Goal: Task Accomplishment & Management: Manage account settings

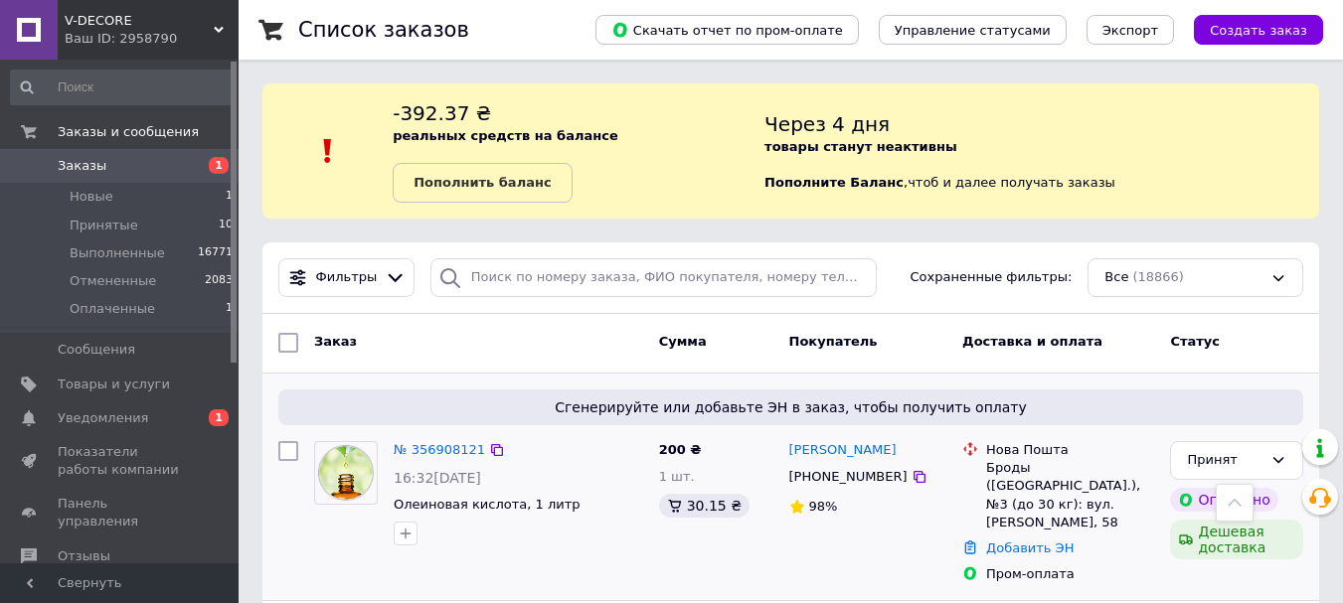
scroll to position [497, 0]
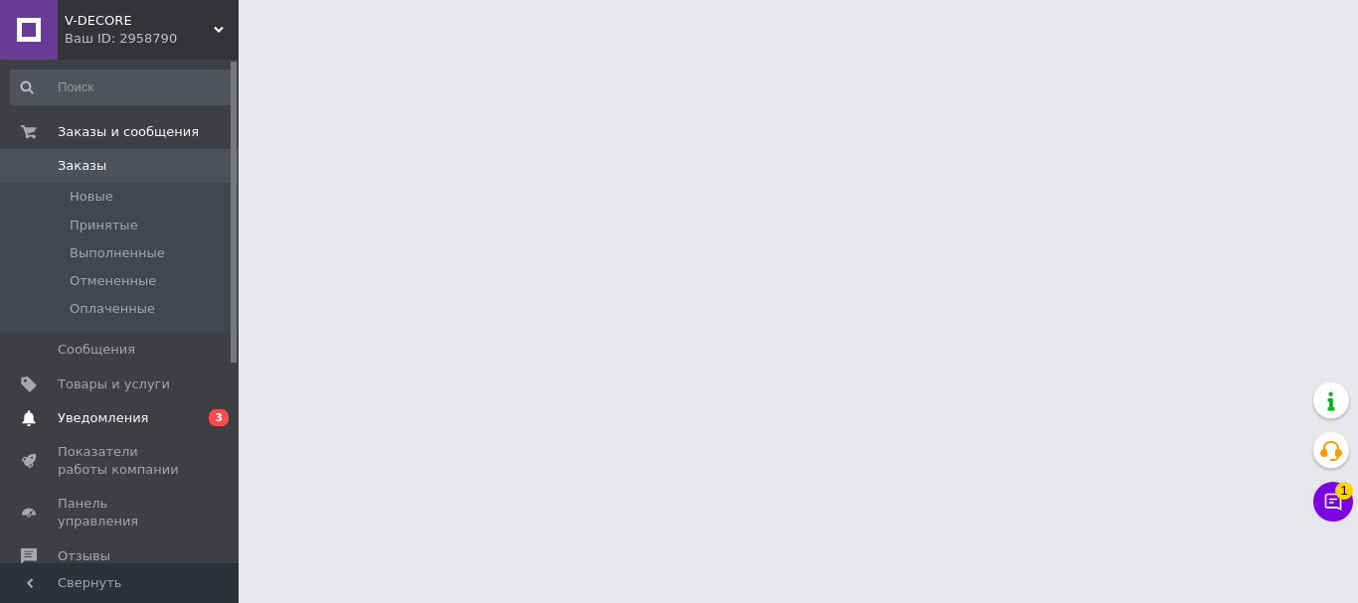
click at [145, 410] on span "Уведомления" at bounding box center [121, 419] width 126 height 18
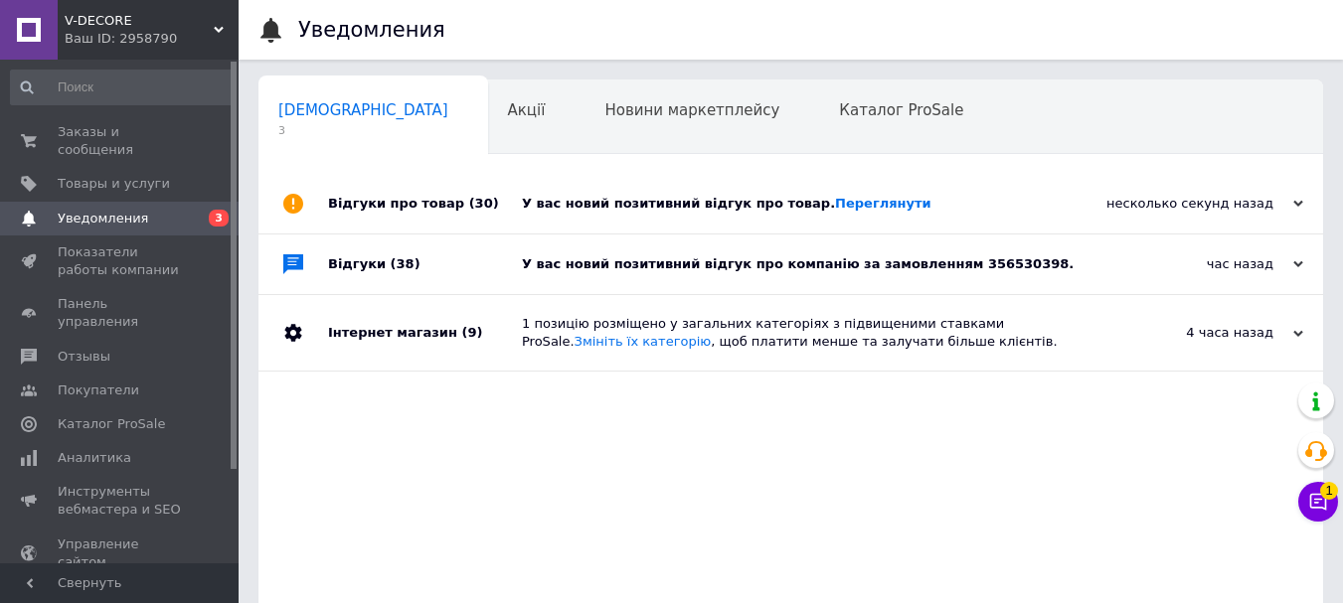
click at [997, 212] on div "У вас новий позитивний відгук про товар. [GEOGRAPHIC_DATA]" at bounding box center [813, 204] width 583 height 18
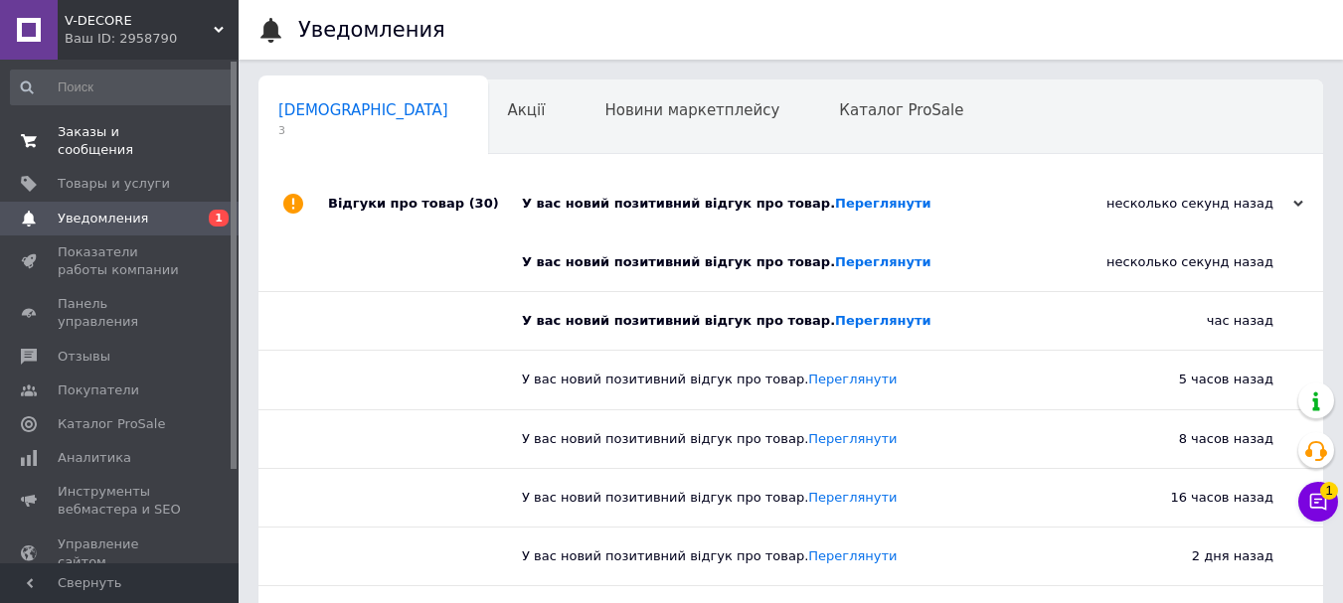
click at [97, 120] on link "Заказы и сообщения 0 0" at bounding box center [122, 141] width 245 height 52
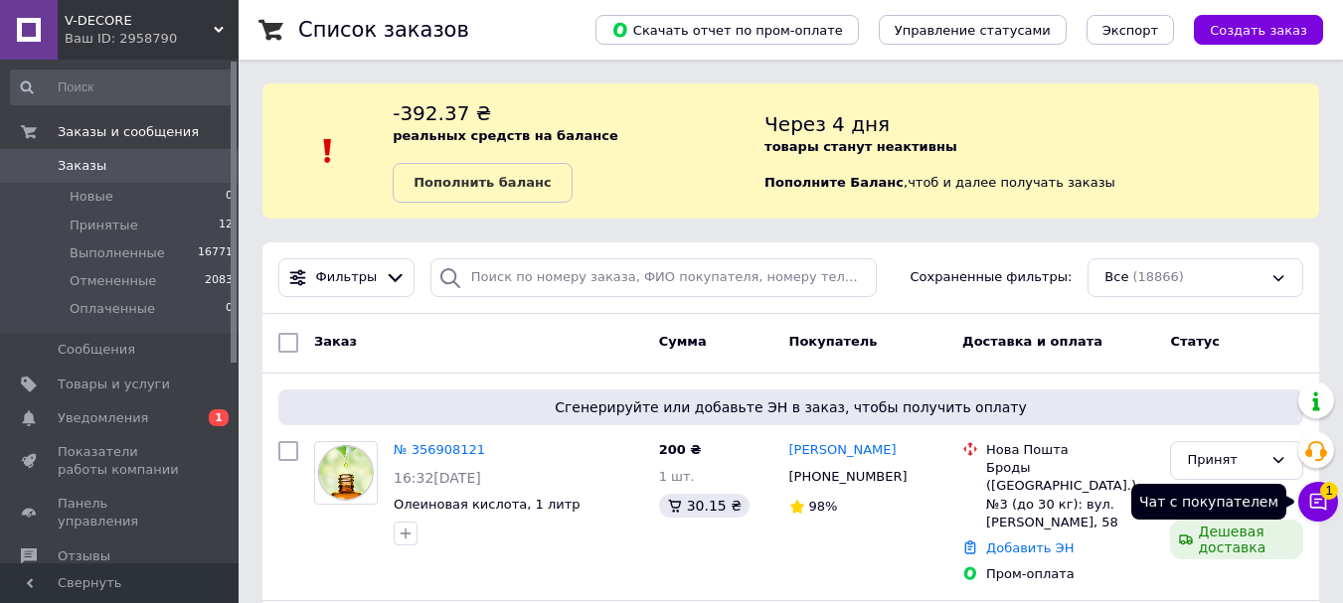
click at [1326, 496] on span "1" at bounding box center [1329, 491] width 18 height 18
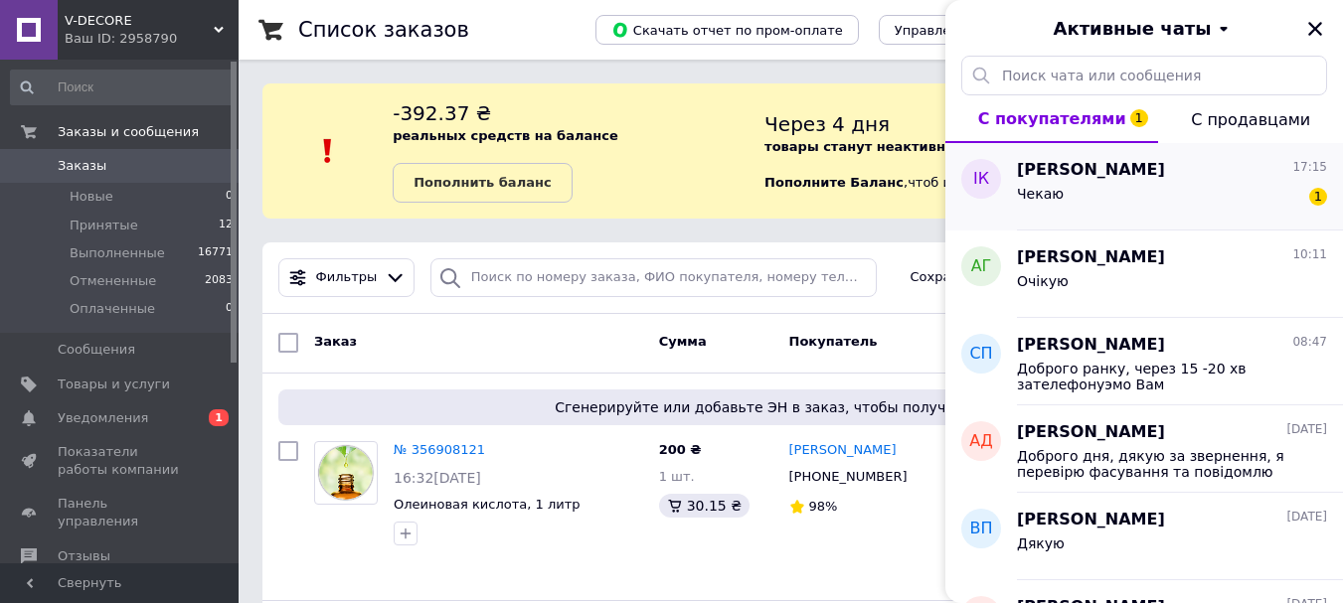
click at [1181, 202] on div "Чекаю 1" at bounding box center [1172, 198] width 310 height 32
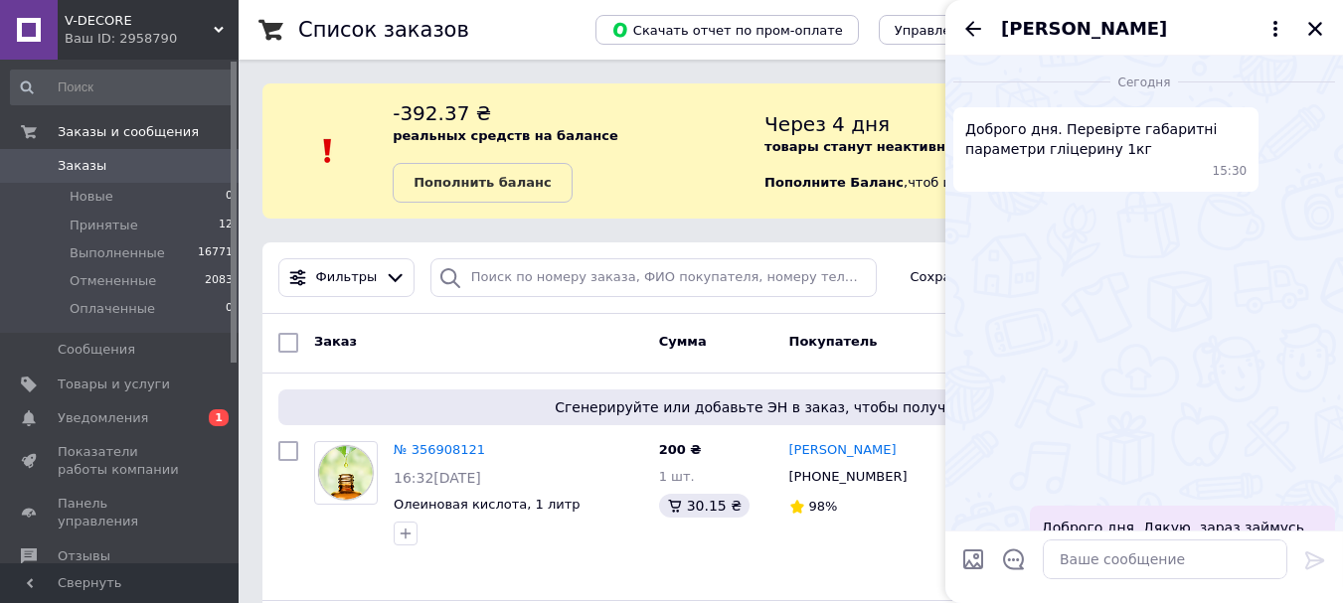
scroll to position [1490, 0]
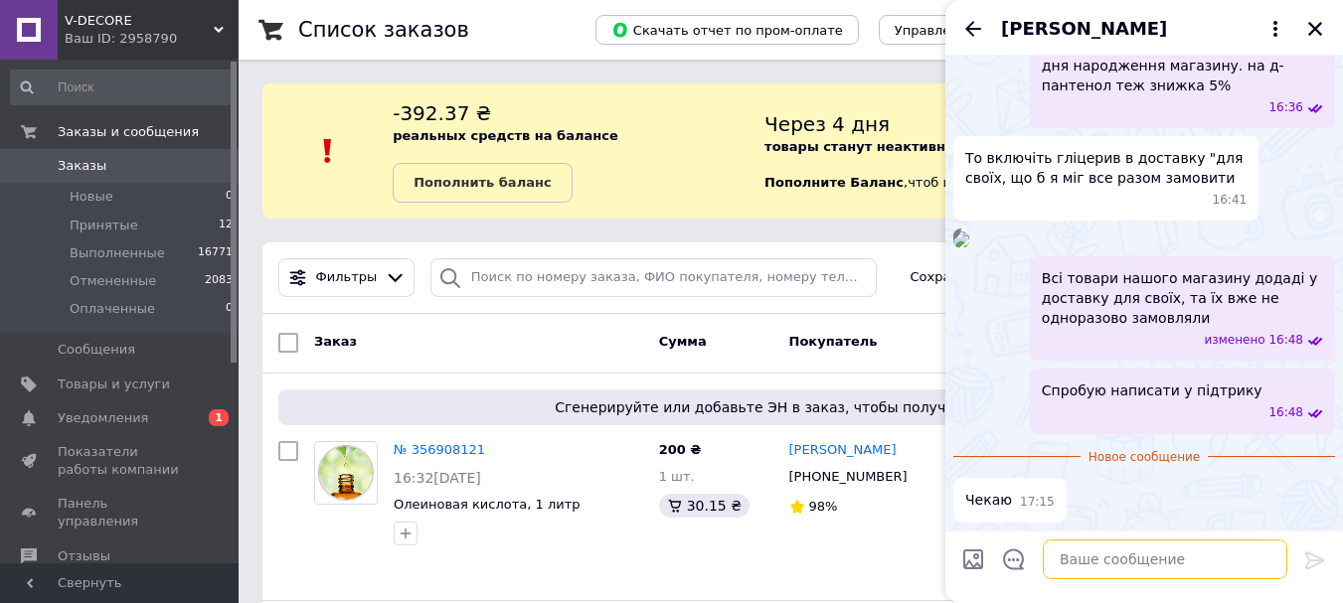
click at [1179, 569] on textarea at bounding box center [1165, 560] width 245 height 40
click at [1176, 559] on textarea at bounding box center [1165, 560] width 245 height 40
type textarea "п"
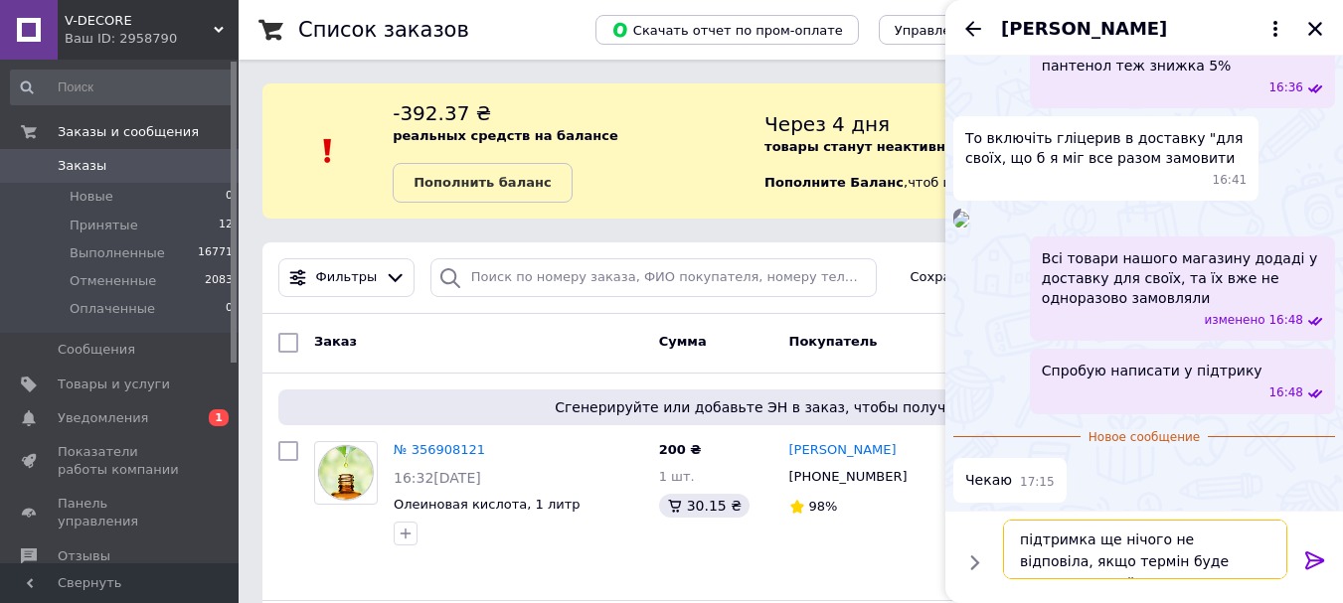
scroll to position [2, 0]
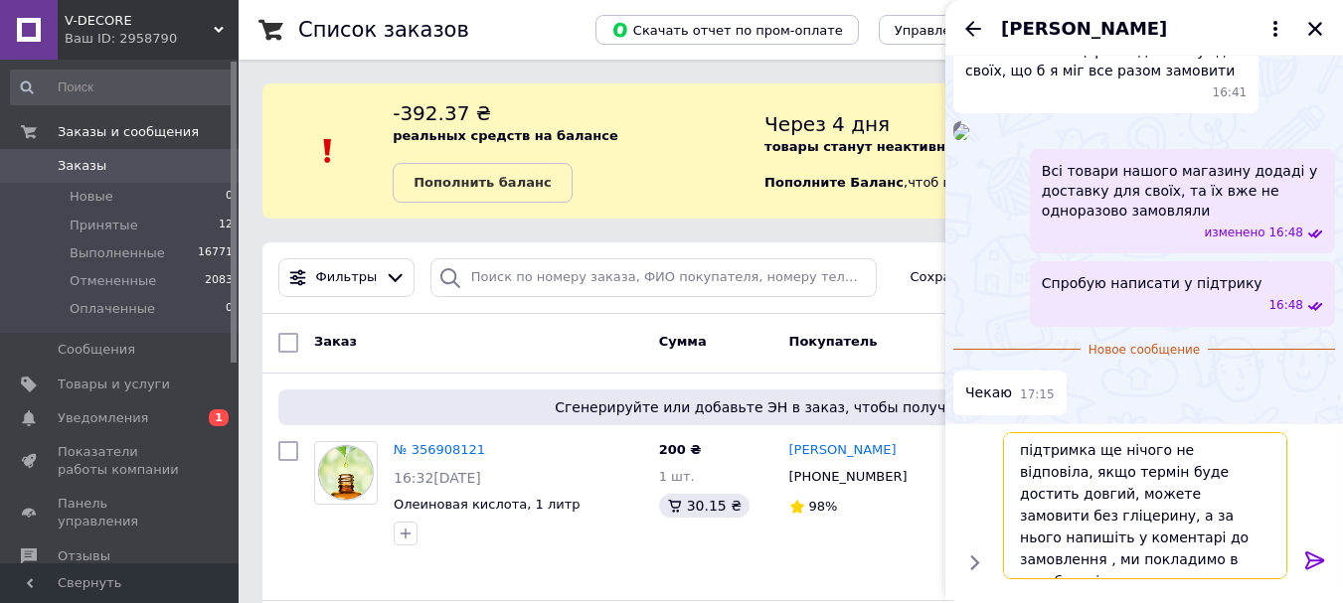
type textarea "підтримка ще нічого не відповіла, якщо термін буде достить довгий, можете замов…"
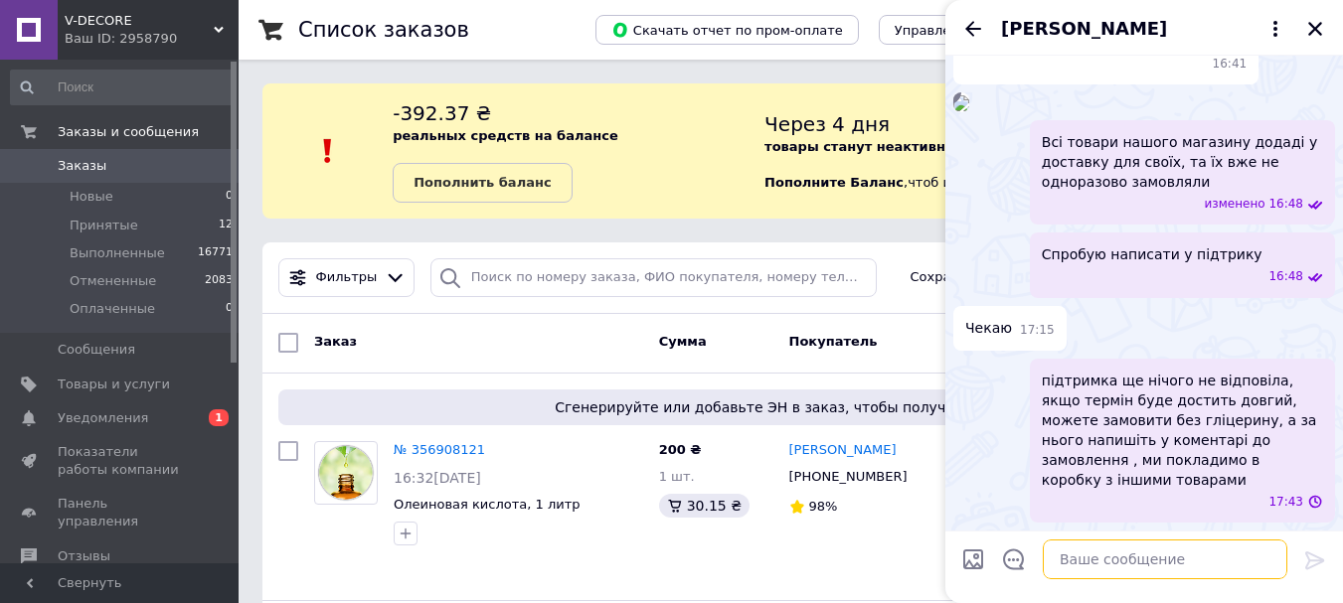
scroll to position [1607, 0]
